Goal: Task Accomplishment & Management: Manage account settings

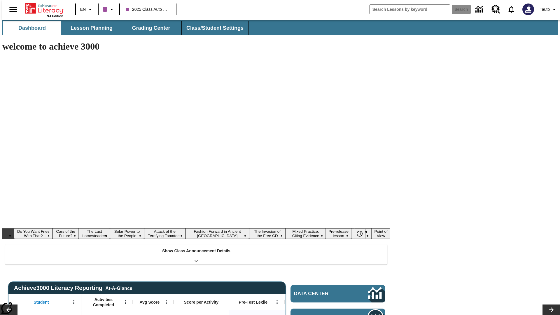
click at [212, 28] on button "Class/Student Settings" at bounding box center [214, 28] width 67 height 14
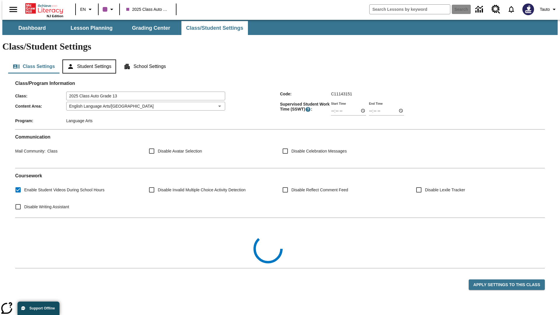
click at [88, 60] on button "Student Settings" at bounding box center [88, 67] width 53 height 14
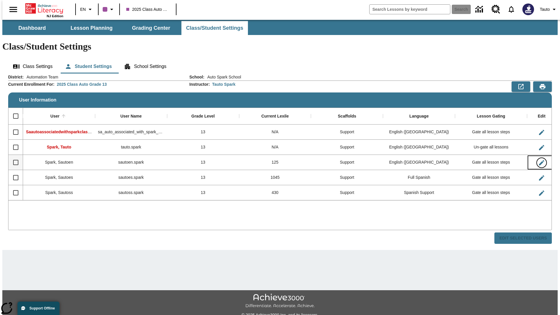
click at [539, 160] on icon "Edit User" at bounding box center [541, 162] width 5 height 5
